Goal: Register for event/course

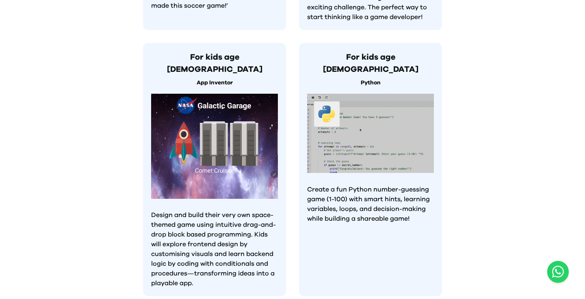
scroll to position [772, 0]
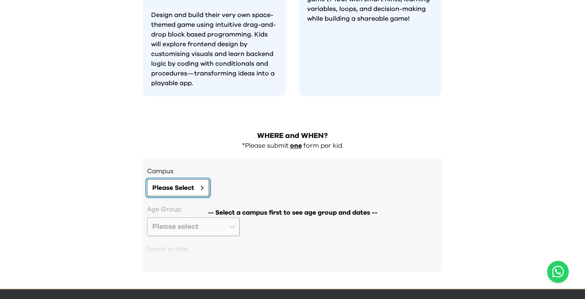
click at [195, 180] on button "Please Select" at bounding box center [178, 188] width 62 height 17
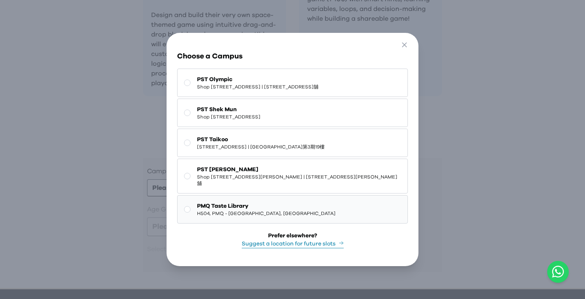
click at [256, 210] on span "PMQ Taste Library" at bounding box center [266, 206] width 139 height 8
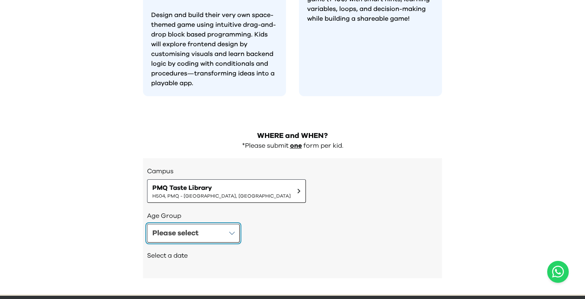
click at [219, 224] on button "Please select" at bounding box center [193, 233] width 93 height 19
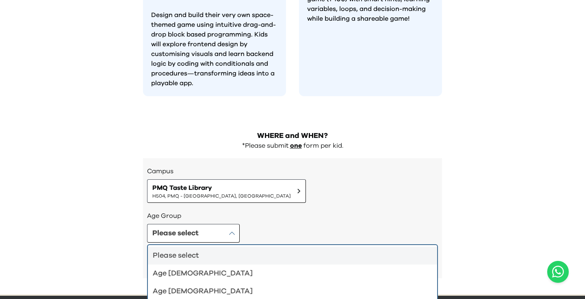
scroll to position [778, 0]
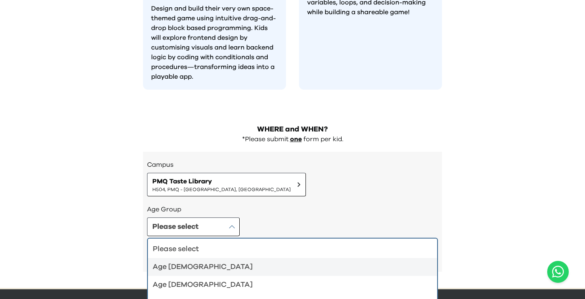
click at [229, 262] on div "Age [DEMOGRAPHIC_DATA]" at bounding box center [288, 267] width 270 height 11
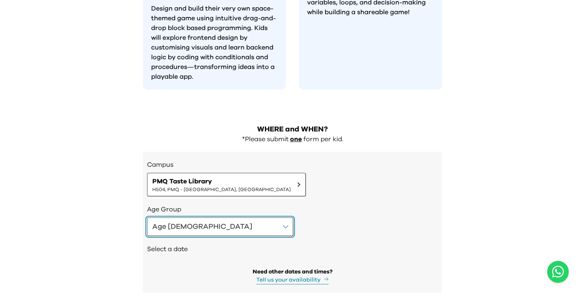
scroll to position [799, 0]
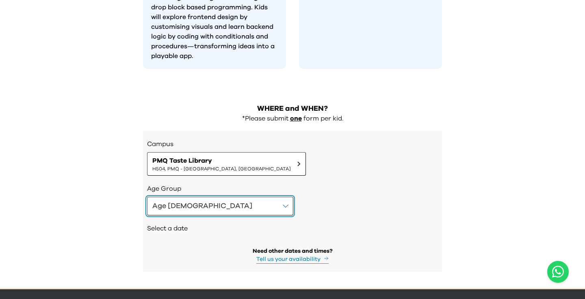
click at [208, 197] on button "Age [DEMOGRAPHIC_DATA]" at bounding box center [220, 206] width 146 height 19
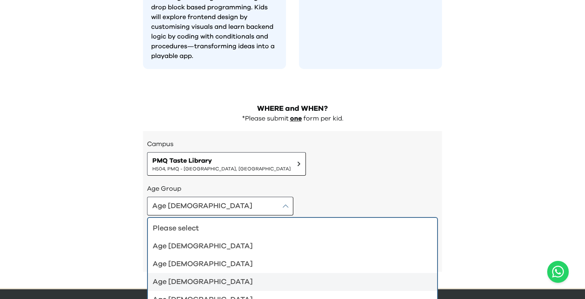
click at [202, 277] on div "Age [DEMOGRAPHIC_DATA]" at bounding box center [288, 282] width 270 height 11
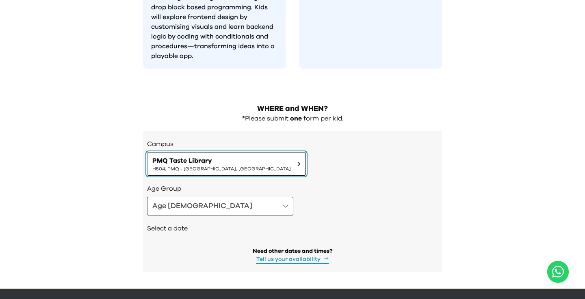
click at [195, 152] on button "PMQ Taste Library H504, [GEOGRAPHIC_DATA]" at bounding box center [226, 164] width 159 height 24
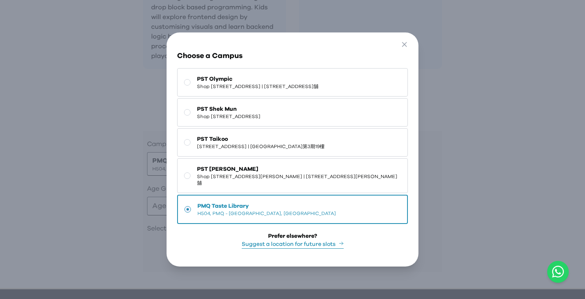
click at [69, 183] on div "Go Back Close Choose a Campus [GEOGRAPHIC_DATA] [STREET_ADDRESS] | [STREET_ADDR…" at bounding box center [292, 149] width 585 height 299
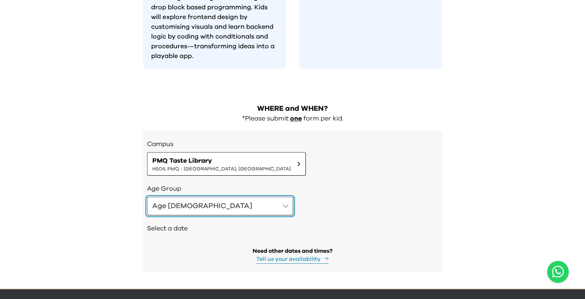
click at [218, 197] on button "Age [DEMOGRAPHIC_DATA]" at bounding box center [220, 206] width 146 height 19
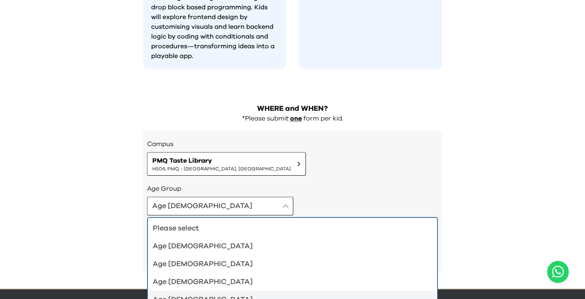
click at [194, 286] on ul "Please select Age [DEMOGRAPHIC_DATA] Age [DEMOGRAPHIC_DATA] Age [DEMOGRAPHIC_DA…" at bounding box center [292, 264] width 291 height 94
click at [193, 291] on li "Age [DEMOGRAPHIC_DATA]" at bounding box center [292, 300] width 289 height 18
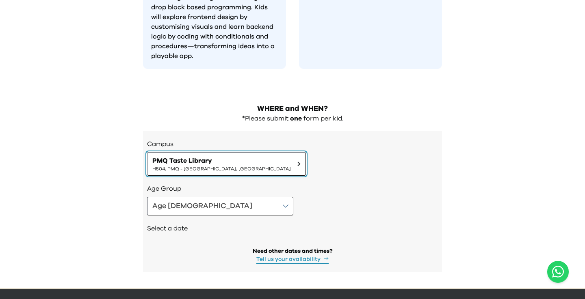
click at [208, 166] on span "H504, PMQ - [GEOGRAPHIC_DATA], [GEOGRAPHIC_DATA]" at bounding box center [221, 169] width 139 height 7
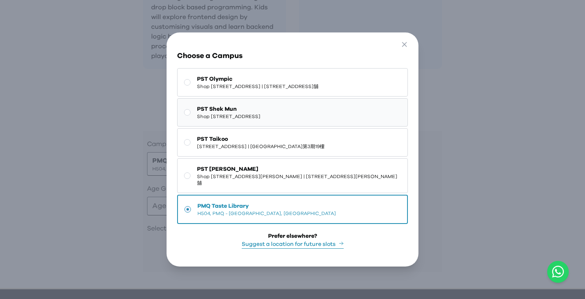
click at [236, 127] on button "PST Shek Mun Shop [STREET_ADDRESS]" at bounding box center [292, 112] width 230 height 28
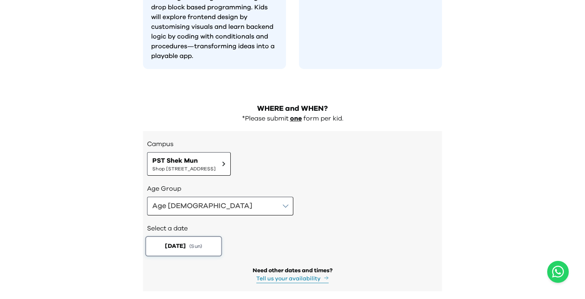
click at [216, 236] on button "[DATE] ( Sun )" at bounding box center [183, 246] width 77 height 20
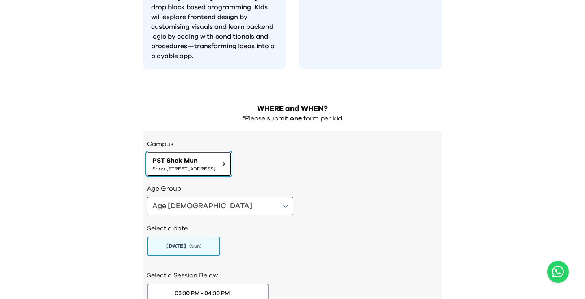
click at [216, 166] on span "Shop [STREET_ADDRESS]" at bounding box center [183, 169] width 63 height 7
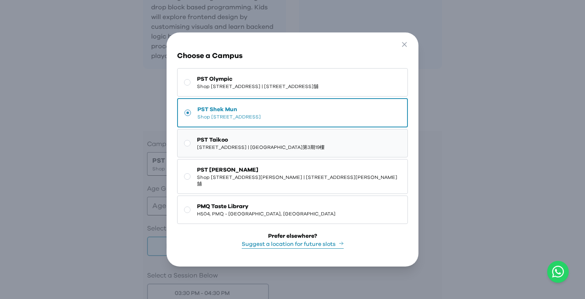
click at [225, 144] on span "PST Taikoo" at bounding box center [261, 140] width 128 height 8
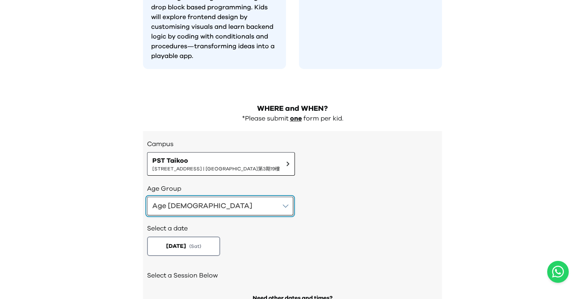
click at [211, 197] on button "Age [DEMOGRAPHIC_DATA]" at bounding box center [220, 206] width 146 height 19
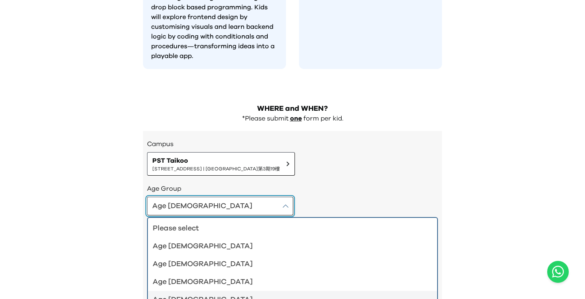
click at [216, 197] on button "Age [DEMOGRAPHIC_DATA]" at bounding box center [220, 206] width 146 height 19
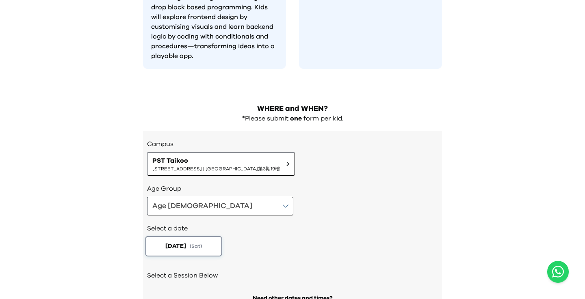
click at [206, 236] on button "[DATE] ( Sat )" at bounding box center [183, 246] width 77 height 20
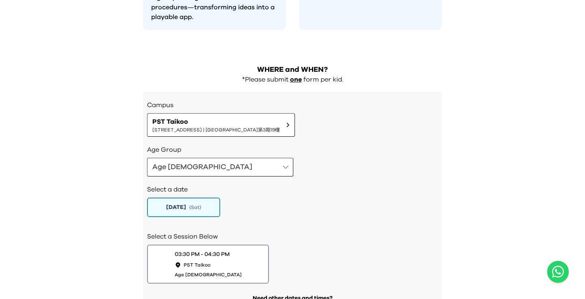
scroll to position [885, 0]
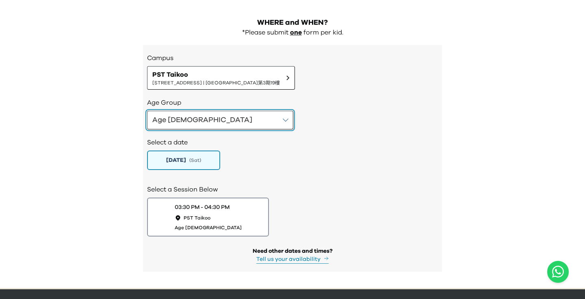
click at [204, 111] on button "Age [DEMOGRAPHIC_DATA]" at bounding box center [220, 120] width 146 height 19
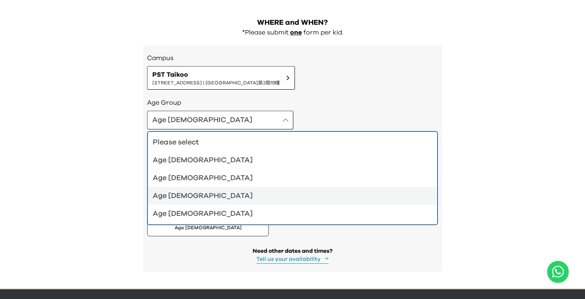
click at [192, 191] on div "Age [DEMOGRAPHIC_DATA]" at bounding box center [288, 196] width 270 height 11
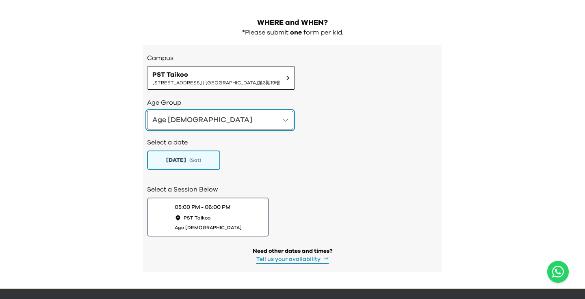
click at [206, 111] on button "Age [DEMOGRAPHIC_DATA]" at bounding box center [220, 120] width 146 height 19
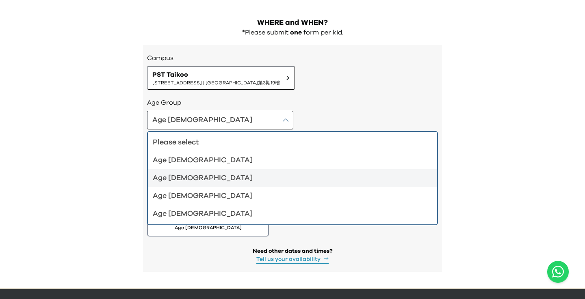
click at [204, 173] on div "Age [DEMOGRAPHIC_DATA]" at bounding box center [288, 178] width 270 height 11
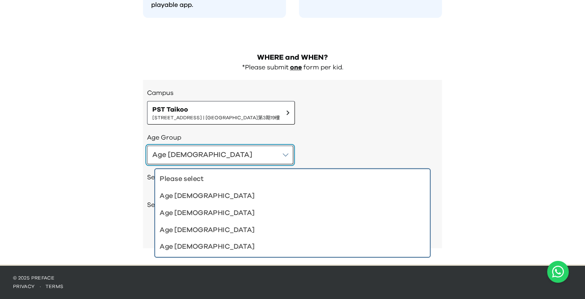
scroll to position [826, 0]
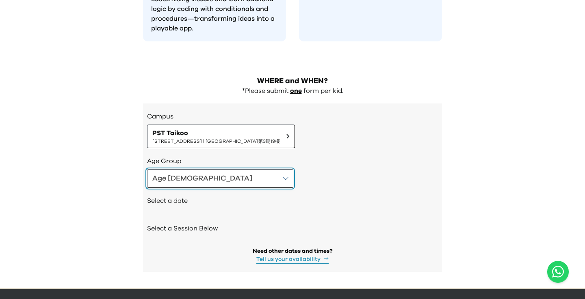
click at [202, 169] on button "Age [DEMOGRAPHIC_DATA]" at bounding box center [220, 178] width 146 height 19
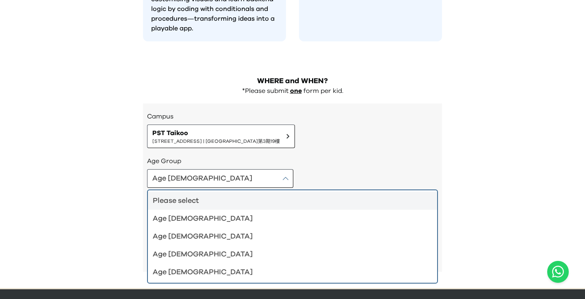
click at [194, 195] on div "Please select" at bounding box center [288, 200] width 270 height 11
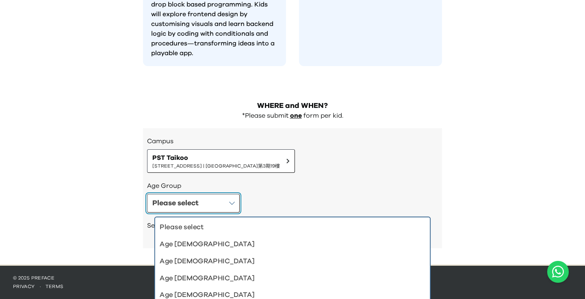
scroll to position [778, 0]
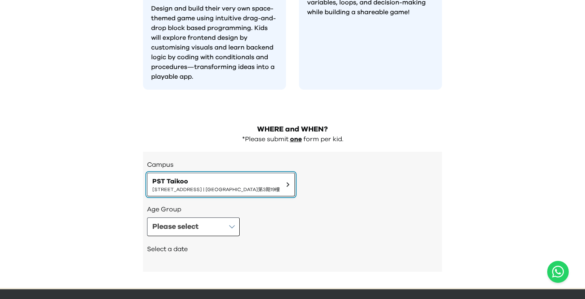
click at [199, 177] on span "PST Taikoo" at bounding box center [216, 182] width 128 height 10
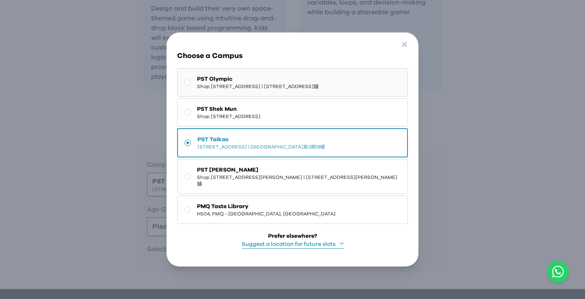
click at [217, 83] on span "Shop [STREET_ADDRESS] | [STREET_ADDRESS]舖" at bounding box center [257, 86] width 121 height 7
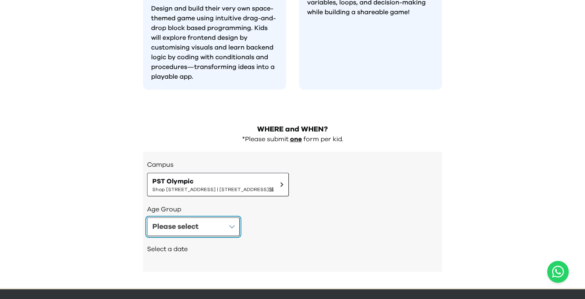
click at [204, 218] on button "Please select" at bounding box center [193, 227] width 93 height 19
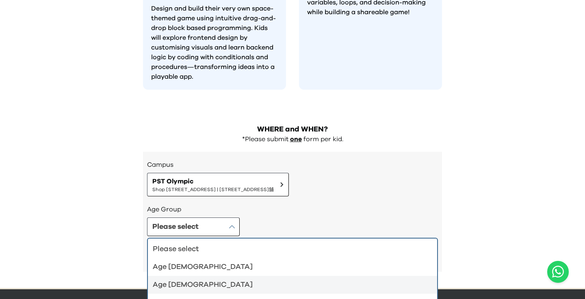
click at [193, 276] on li "Age [DEMOGRAPHIC_DATA]" at bounding box center [292, 285] width 289 height 18
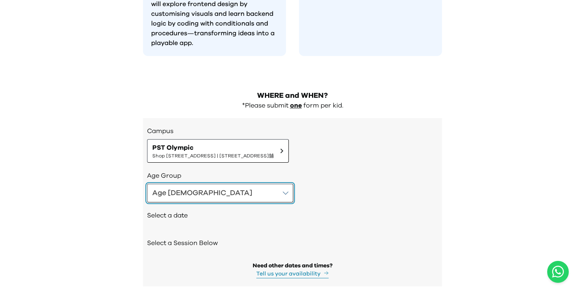
scroll to position [826, 0]
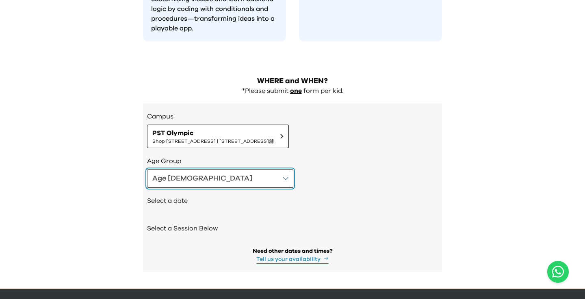
click at [195, 169] on button "Age [DEMOGRAPHIC_DATA]" at bounding box center [220, 178] width 146 height 19
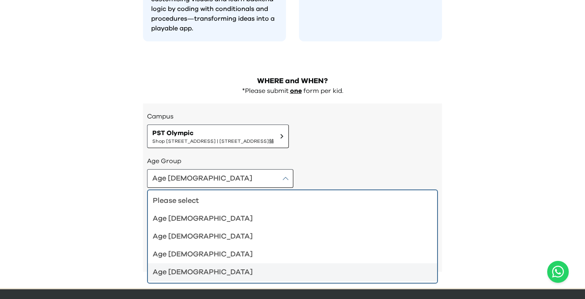
click at [196, 264] on li "Age [DEMOGRAPHIC_DATA]" at bounding box center [292, 273] width 289 height 18
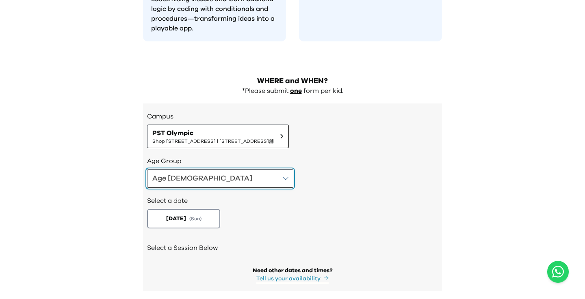
click at [202, 169] on button "Age [DEMOGRAPHIC_DATA]" at bounding box center [220, 178] width 146 height 19
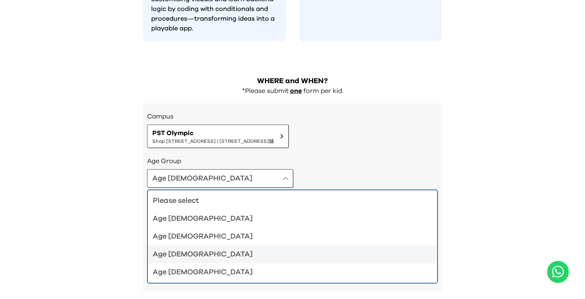
click at [194, 249] on div "Age [DEMOGRAPHIC_DATA]" at bounding box center [288, 254] width 270 height 11
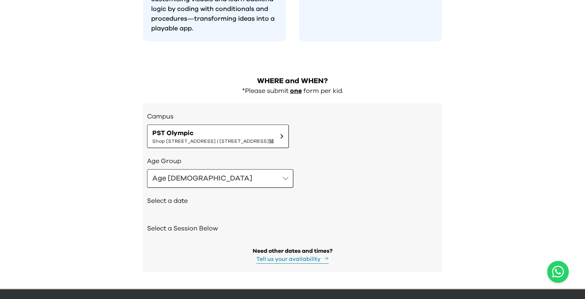
click at [196, 188] on div "Select a date" at bounding box center [292, 202] width 291 height 28
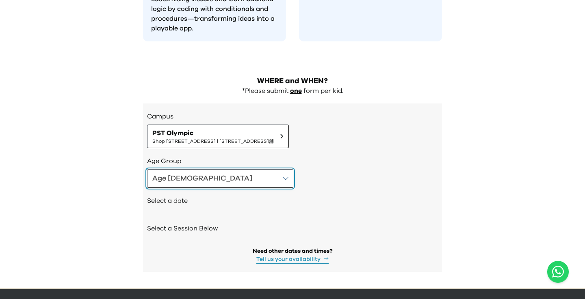
click at [189, 169] on button "Age [DEMOGRAPHIC_DATA]" at bounding box center [220, 178] width 146 height 19
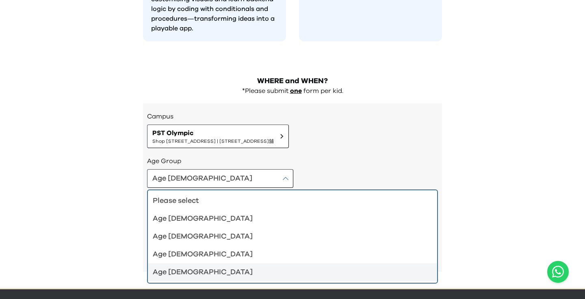
click at [192, 267] on div "Age [DEMOGRAPHIC_DATA]" at bounding box center [288, 272] width 270 height 11
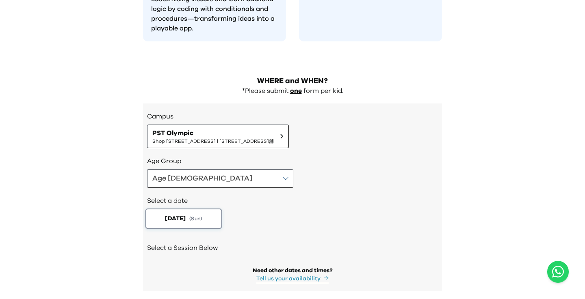
click at [186, 209] on button "[DATE] ( Sun )" at bounding box center [183, 219] width 77 height 20
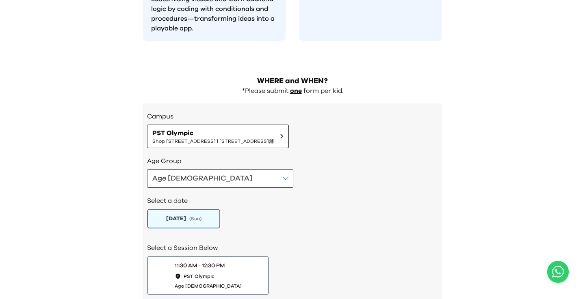
click at [274, 209] on div "Select a date [DATE] ( Sun )" at bounding box center [292, 211] width 291 height 47
